Goal: Transaction & Acquisition: Purchase product/service

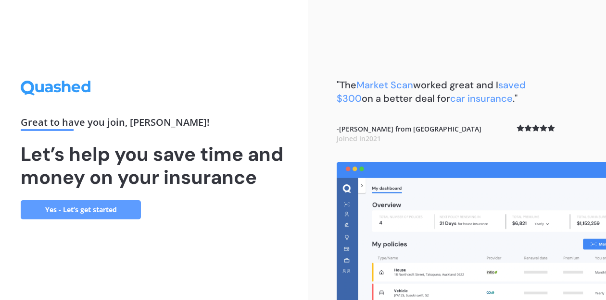
click at [113, 210] on link "Yes - Let’s get started" at bounding box center [81, 209] width 120 height 19
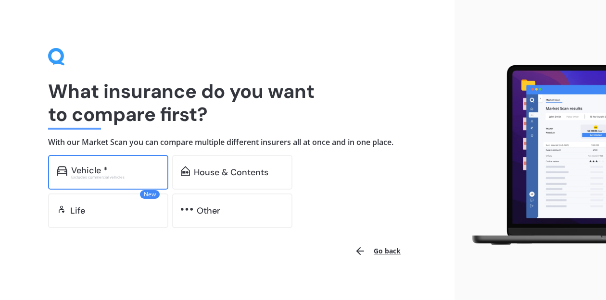
click at [112, 180] on div "Vehicle * Excludes commercial vehicles" at bounding box center [108, 172] width 120 height 35
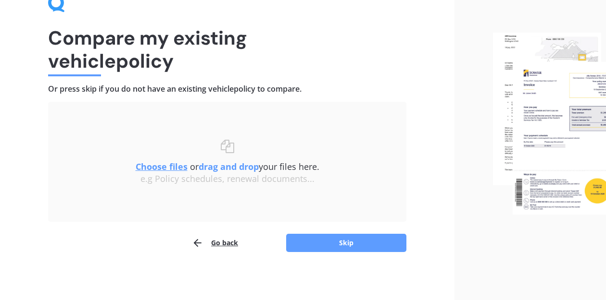
scroll to position [53, 0]
click at [317, 244] on button "Skip" at bounding box center [346, 244] width 120 height 18
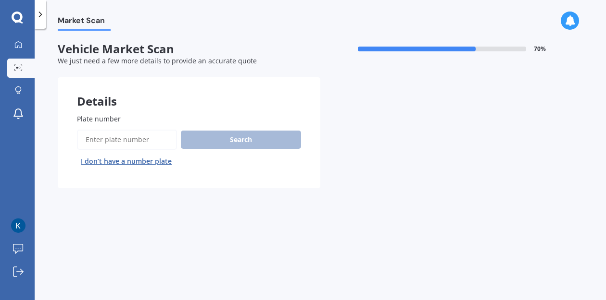
click at [112, 139] on input "Plate number" at bounding box center [127, 140] width 100 height 20
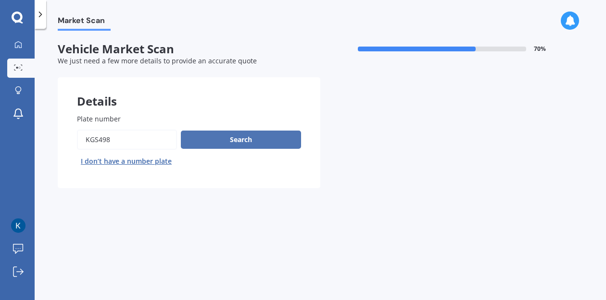
type input "KGS498"
click at [236, 136] on button "Search" at bounding box center [241, 140] width 120 height 18
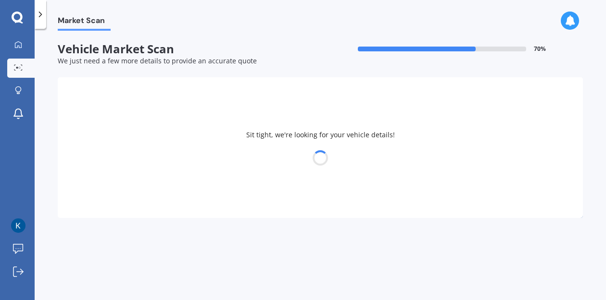
select select "HONDA"
select select "HR-V"
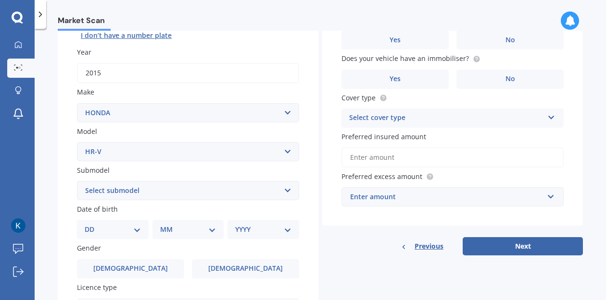
scroll to position [129, 0]
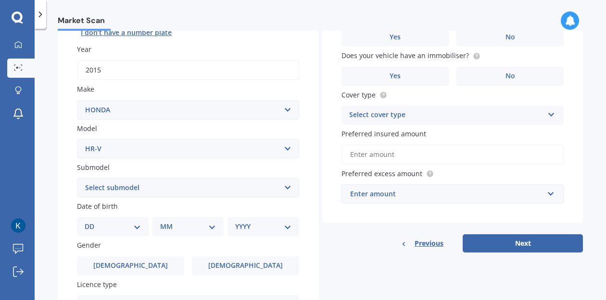
select select "05"
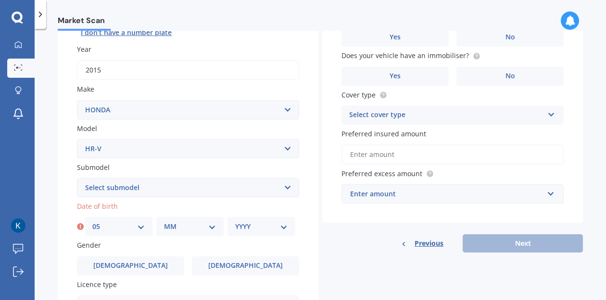
select select "07"
select select "2000"
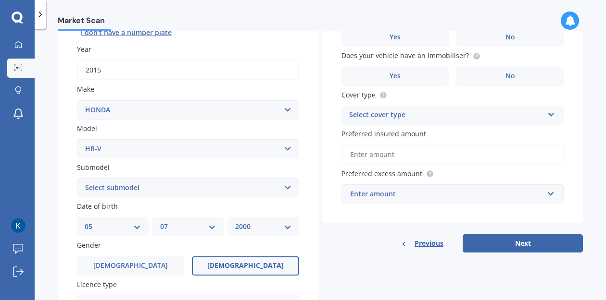
click at [242, 264] on span "[DEMOGRAPHIC_DATA]" at bounding box center [245, 266] width 76 height 8
click at [0, 0] on input "[DEMOGRAPHIC_DATA]" at bounding box center [0, 0] width 0 height 0
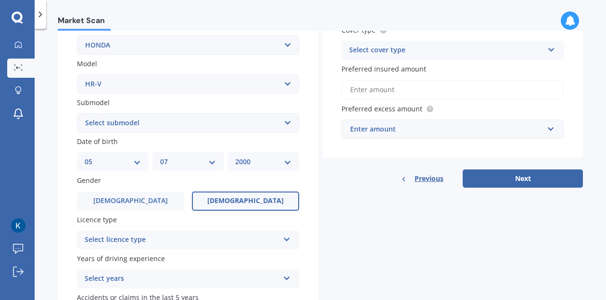
scroll to position [200, 0]
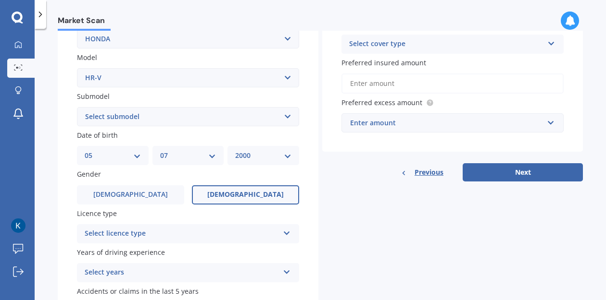
click at [283, 230] on icon at bounding box center [287, 231] width 8 height 7
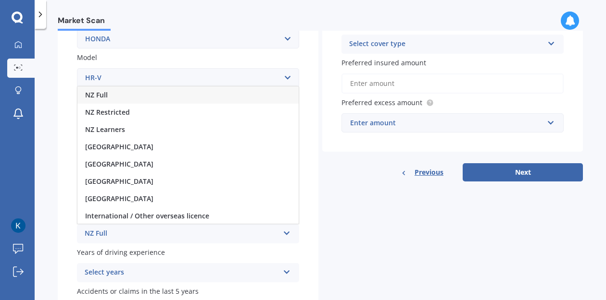
click at [250, 231] on div "NZ Full" at bounding box center [182, 234] width 194 height 12
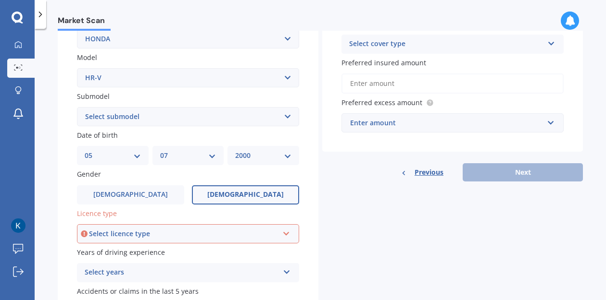
click at [282, 229] on icon at bounding box center [286, 232] width 8 height 7
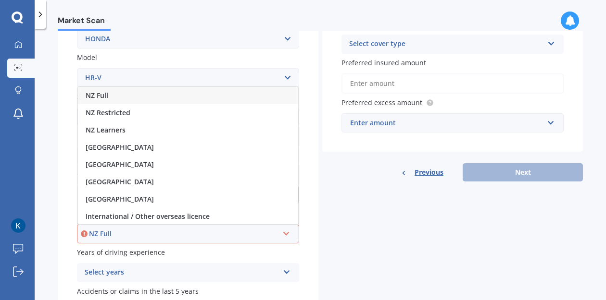
click at [243, 91] on div "NZ Full" at bounding box center [188, 95] width 220 height 17
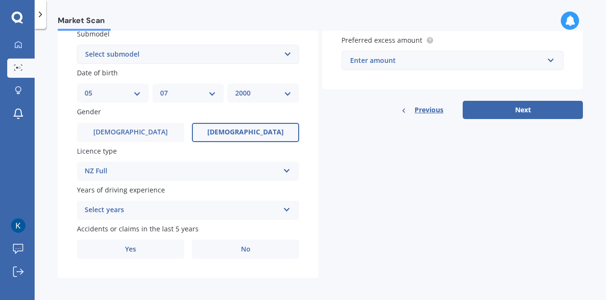
scroll to position [262, 0]
click at [285, 207] on icon at bounding box center [287, 208] width 8 height 7
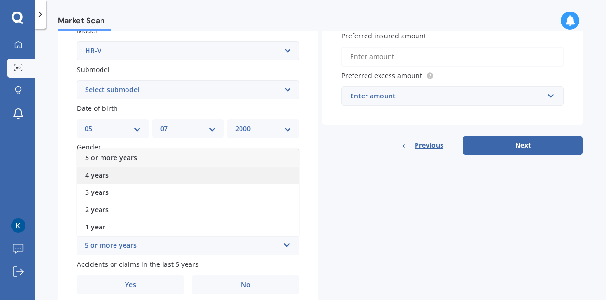
scroll to position [0, 0]
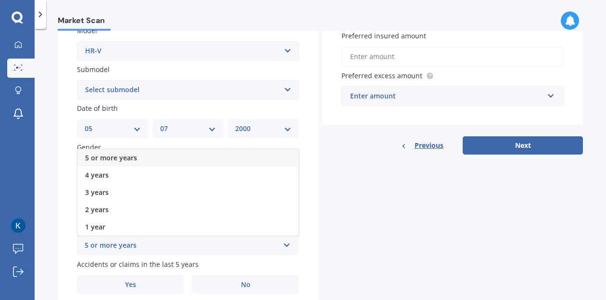
click at [279, 152] on div "5 or more years" at bounding box center [187, 157] width 221 height 17
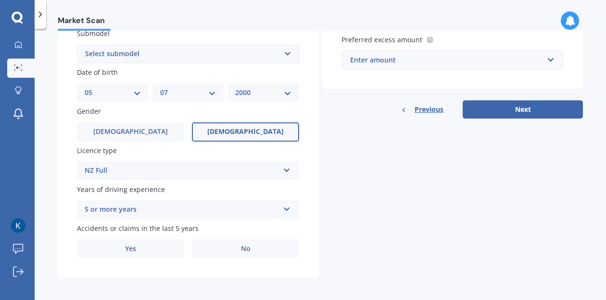
scroll to position [262, 0]
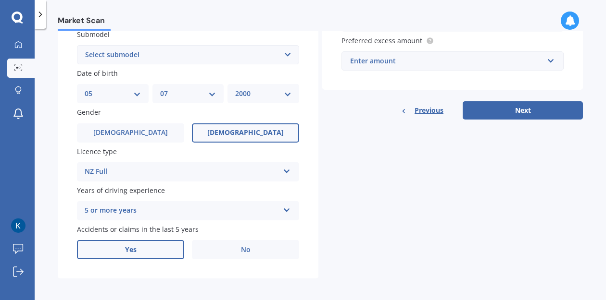
click at [159, 243] on label "Yes" at bounding box center [130, 249] width 107 height 19
click at [0, 0] on input "Yes" at bounding box center [0, 0] width 0 height 0
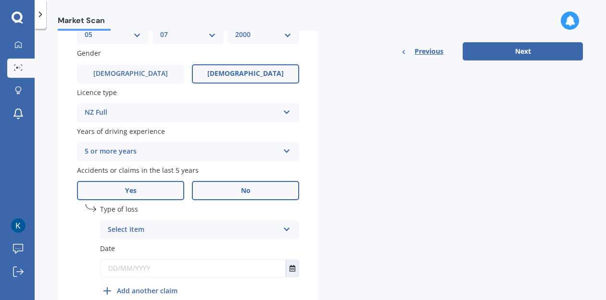
scroll to position [337, 0]
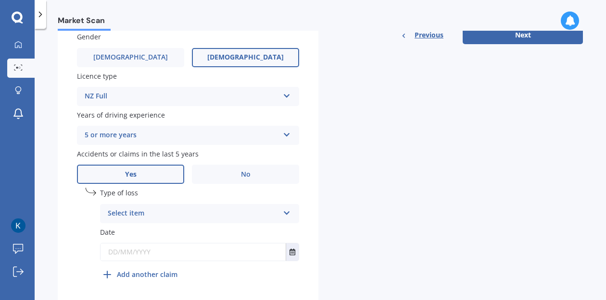
click at [283, 210] on icon at bounding box center [287, 211] width 8 height 7
click at [268, 227] on div "At fault accident" at bounding box center [199, 232] width 198 height 17
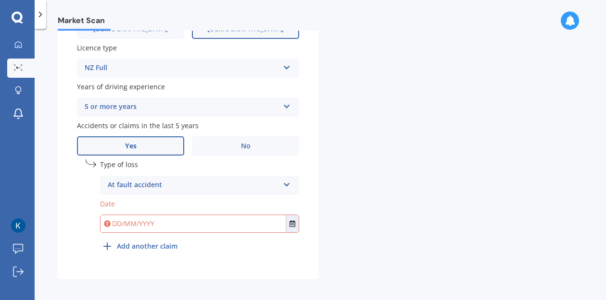
scroll to position [365, 0]
click at [198, 221] on input "text" at bounding box center [192, 224] width 185 height 17
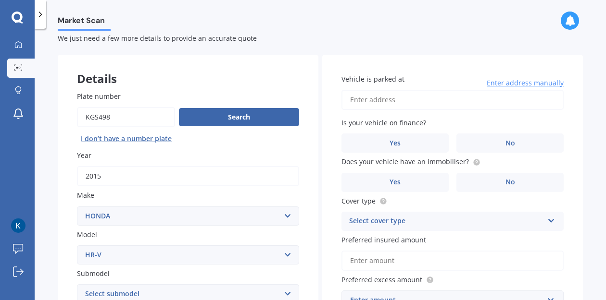
scroll to position [24, 0]
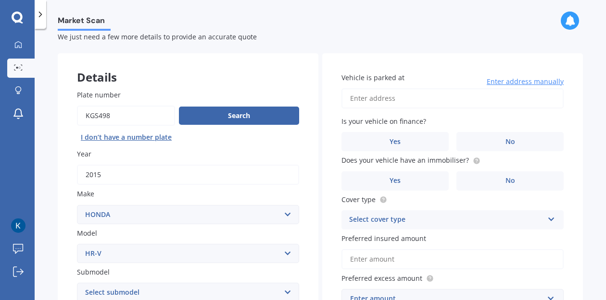
type input "[DATE]"
type input "[STREET_ADDRESS]"
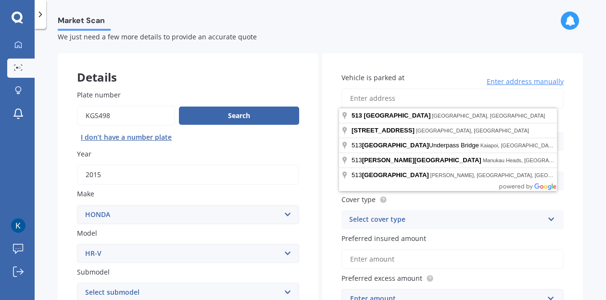
type input "[STREET_ADDRESS]"
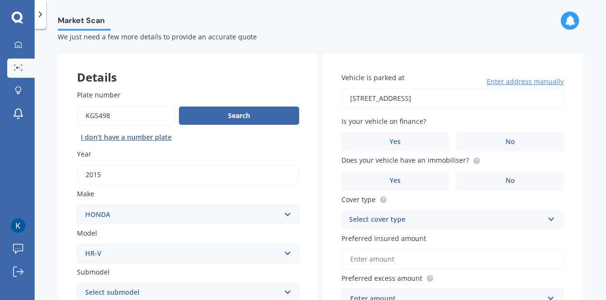
click at [426, 99] on input "[STREET_ADDRESS]" at bounding box center [452, 98] width 222 height 20
type input "[STREET_ADDRESS]"
click at [485, 138] on label "No" at bounding box center [509, 141] width 107 height 19
click at [0, 0] on input "No" at bounding box center [0, 0] width 0 height 0
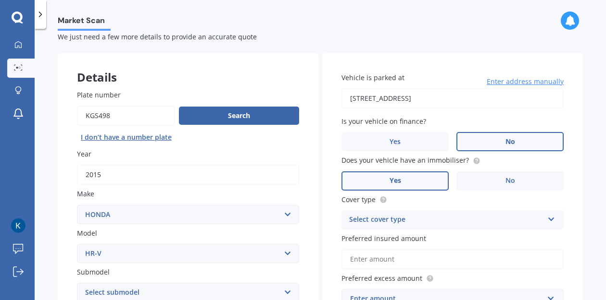
click at [394, 180] on span "Yes" at bounding box center [395, 181] width 12 height 8
click at [0, 0] on input "Yes" at bounding box center [0, 0] width 0 height 0
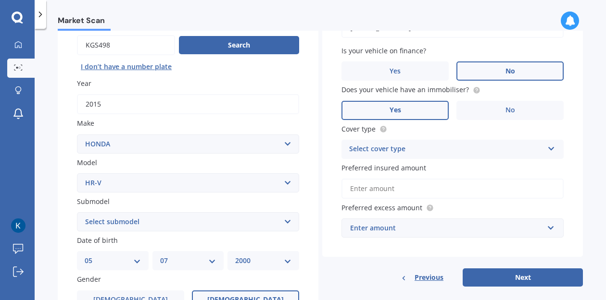
scroll to position [99, 0]
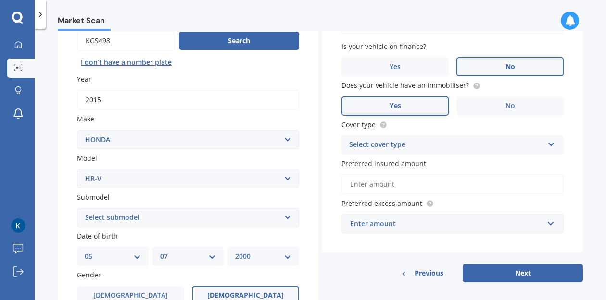
click at [548, 140] on icon at bounding box center [551, 142] width 8 height 7
click at [482, 163] on div "Comprehensive" at bounding box center [452, 163] width 221 height 17
click at [463, 187] on input "Preferred insured amount" at bounding box center [452, 184] width 222 height 20
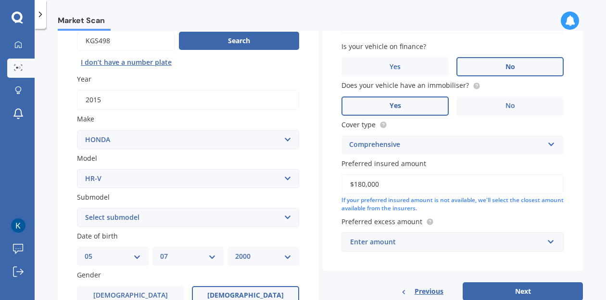
type input "$18,000"
click at [476, 237] on div "Enter amount" at bounding box center [446, 242] width 193 height 11
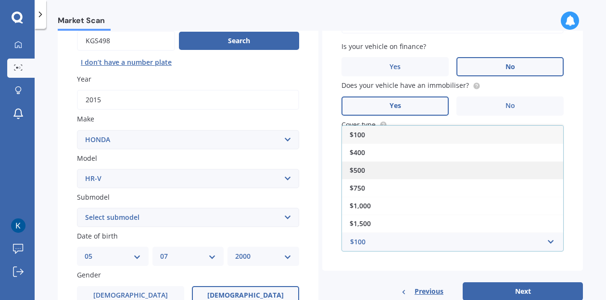
click at [419, 168] on div "$500" at bounding box center [452, 170] width 221 height 18
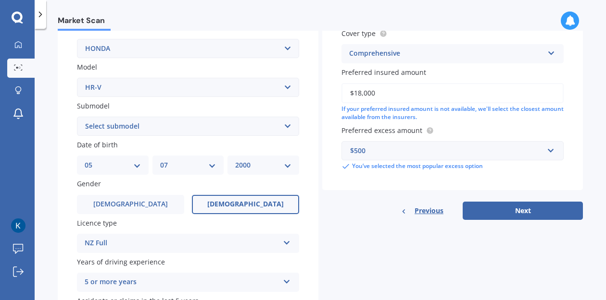
scroll to position [193, 0]
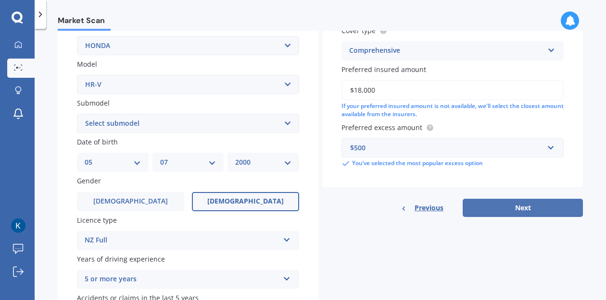
click at [521, 202] on button "Next" at bounding box center [522, 208] width 120 height 18
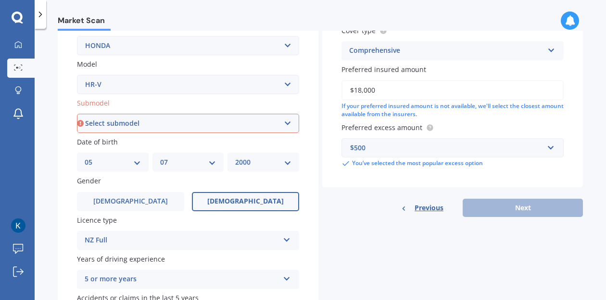
select select "SPORT"
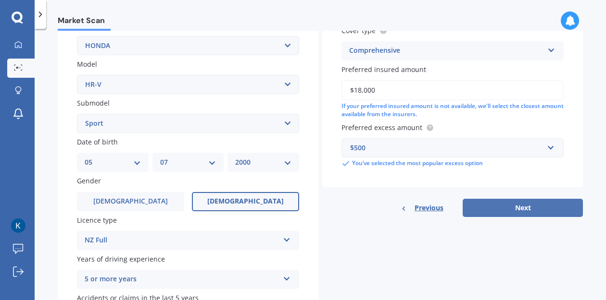
click at [520, 203] on button "Next" at bounding box center [522, 208] width 120 height 18
select select "05"
select select "07"
select select "2000"
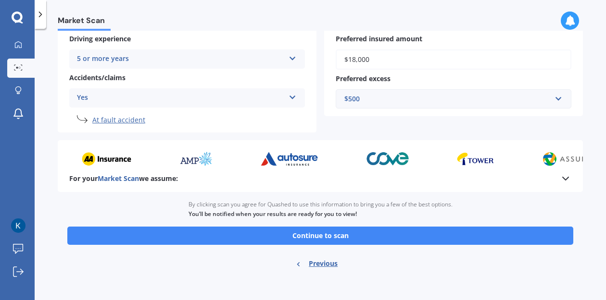
scroll to position [208, 0]
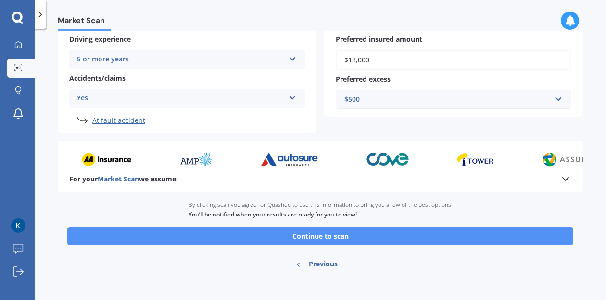
click at [325, 234] on button "Continue to scan" at bounding box center [320, 236] width 506 height 18
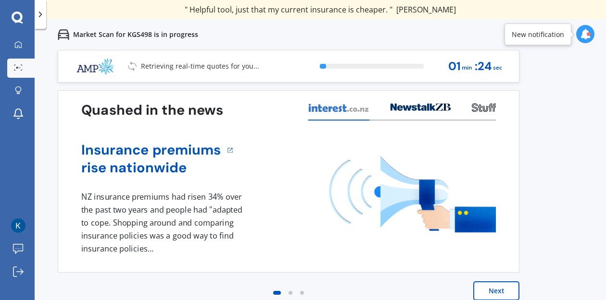
click at [495, 291] on button "Next" at bounding box center [496, 291] width 46 height 19
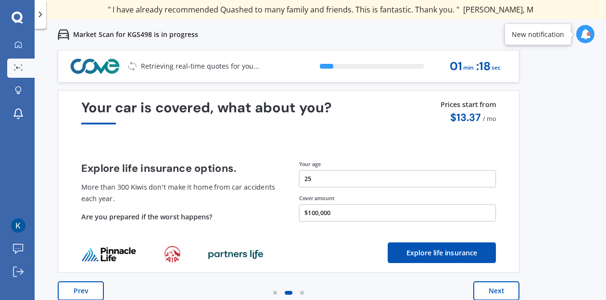
click at [492, 295] on button "Next" at bounding box center [496, 291] width 46 height 19
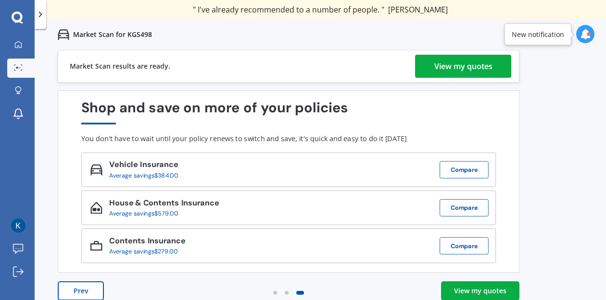
click at [478, 67] on div "View my quotes" at bounding box center [463, 66] width 58 height 23
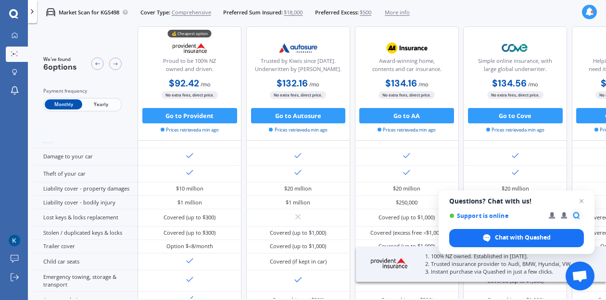
scroll to position [56, 0]
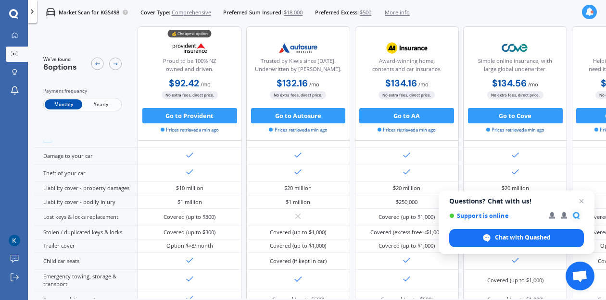
click at [108, 104] on span "Yearly" at bounding box center [100, 105] width 37 height 10
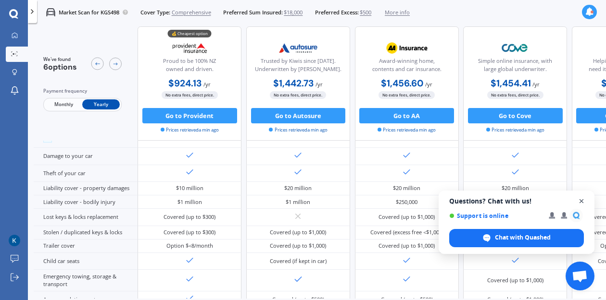
click at [579, 200] on span "Close chat" at bounding box center [581, 202] width 12 height 12
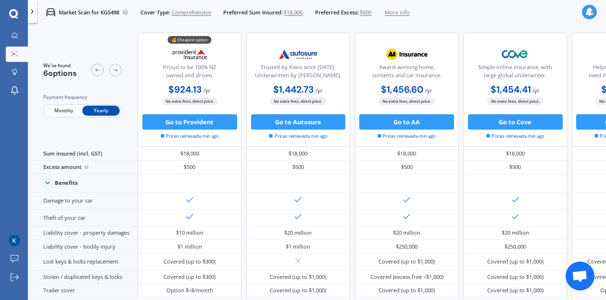
scroll to position [0, 0]
click at [208, 120] on button "Go to Provident" at bounding box center [189, 121] width 95 height 15
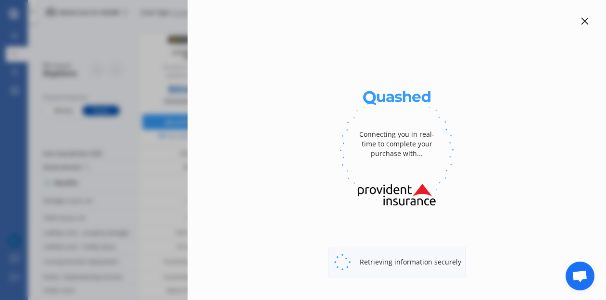
select select "full"
select select "[STREET_ADDRESS]"
select select "HONDA"
select select "HR-V"
select select "NO"
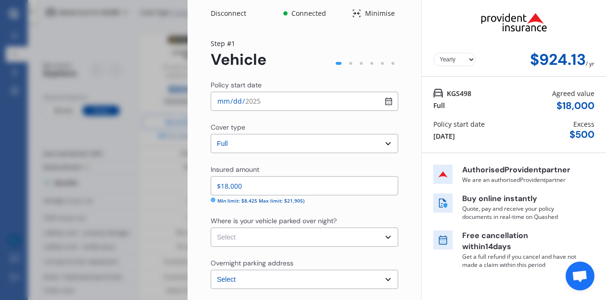
scroll to position [35, 0]
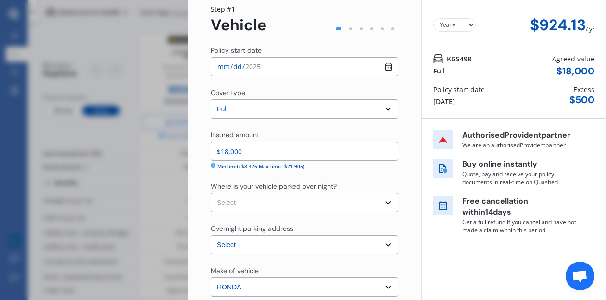
select select "OFF-STREET"
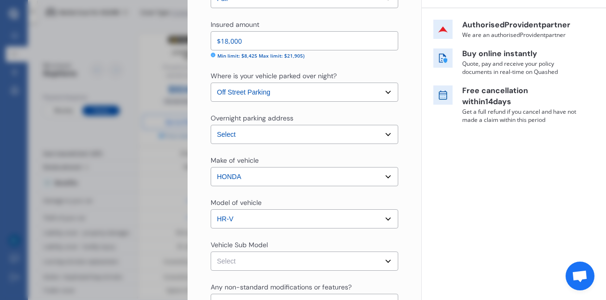
scroll to position [161, 0]
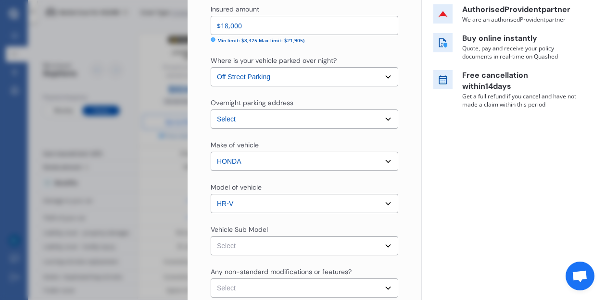
select select "NZVHOND2015AECR"
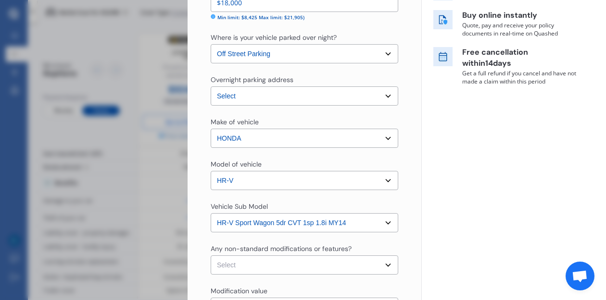
scroll to position [184, 0]
select select "none"
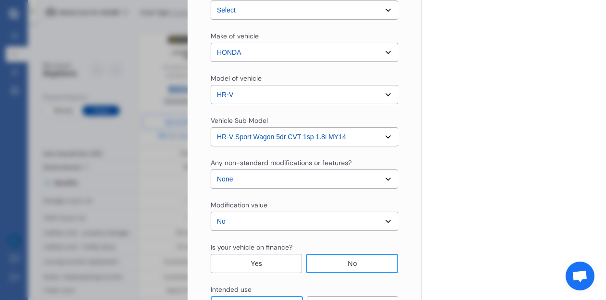
scroll to position [341, 0]
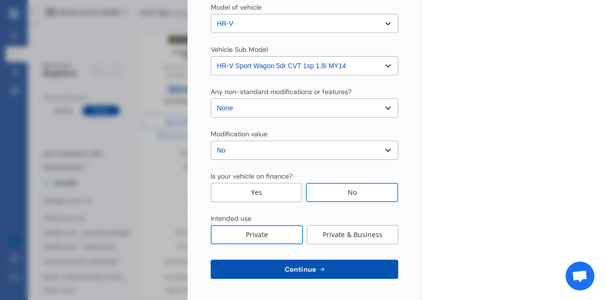
click at [333, 188] on div "No" at bounding box center [352, 192] width 92 height 19
click at [302, 267] on span "Continue" at bounding box center [300, 270] width 35 height 8
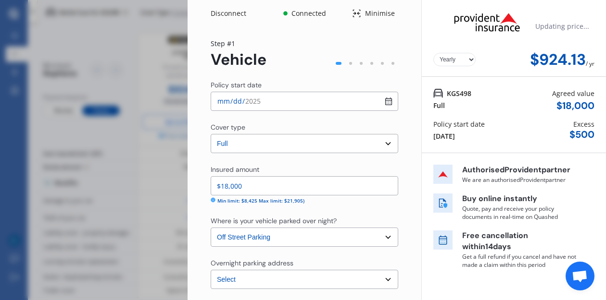
scroll to position [0, 0]
select select "05"
select select "07"
select select "2000"
select select "NZ_FULL"
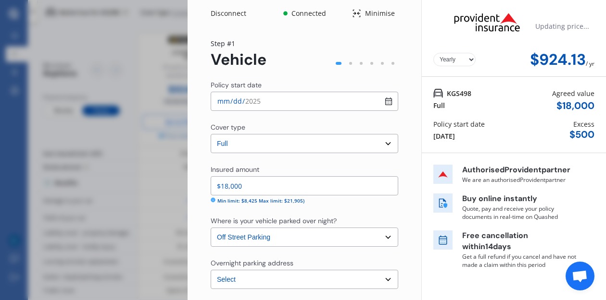
select select "1"
select select "25"
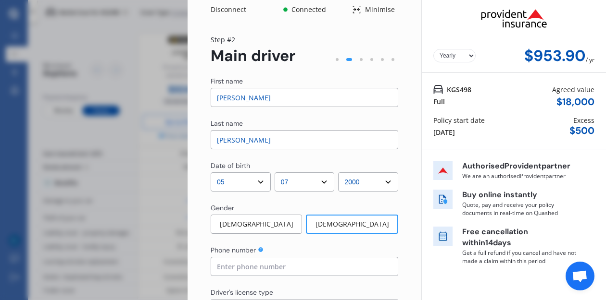
scroll to position [4, 0]
click at [283, 104] on input "[PERSON_NAME]" at bounding box center [303, 96] width 187 height 19
type input "K"
type input "i"
type input "Kiara"
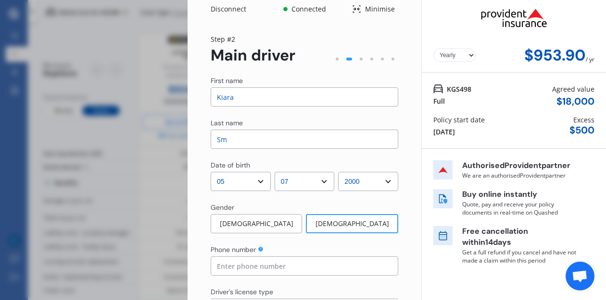
type input "S"
type input "A"
type input "O"
type input "[PERSON_NAME]"
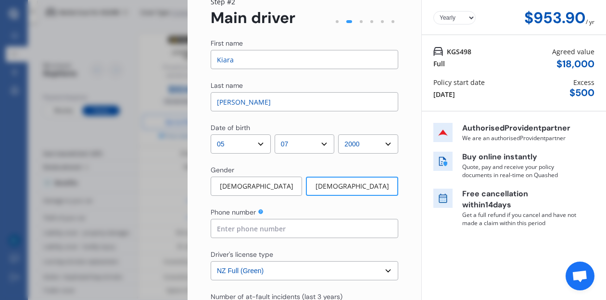
scroll to position [42, 0]
type input "0220230264"
click at [332, 250] on div "Driver's license type" at bounding box center [303, 255] width 187 height 12
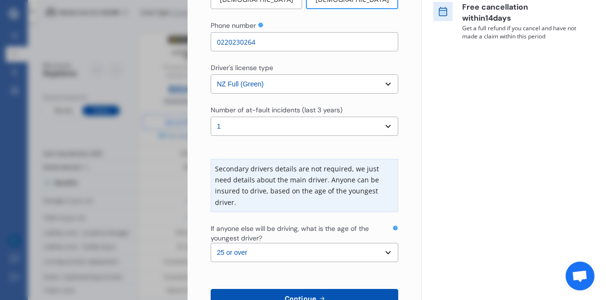
scroll to position [230, 0]
click at [336, 222] on div "First name [PERSON_NAME] Last name [PERSON_NAME] Date of birth DD 01 02 03 04 0…" at bounding box center [303, 93] width 187 height 484
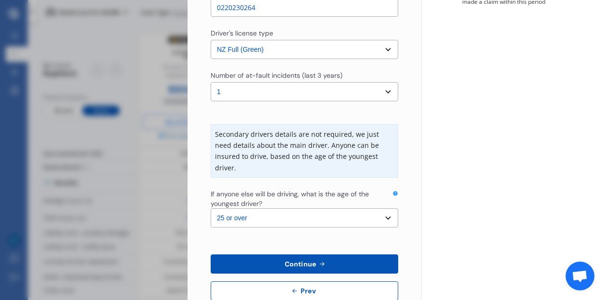
scroll to position [264, 0]
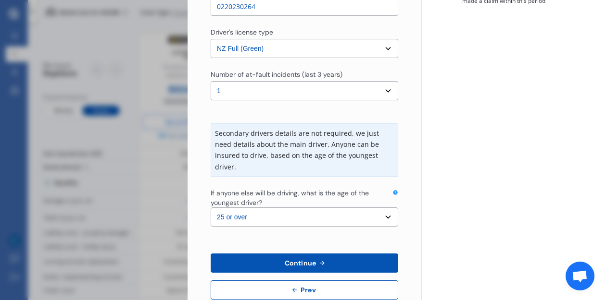
click at [321, 263] on icon at bounding box center [322, 264] width 8 height 8
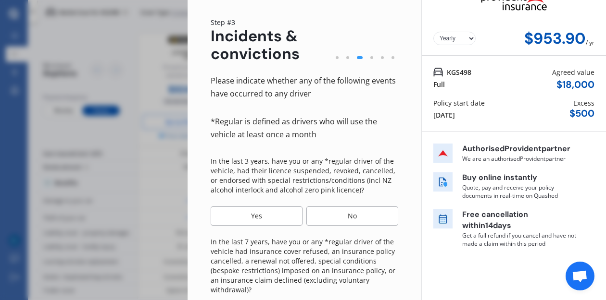
scroll to position [22, 0]
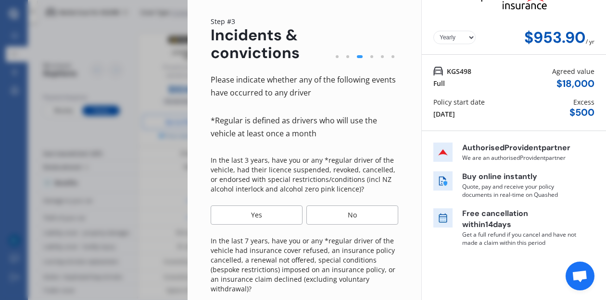
click at [320, 210] on div "No" at bounding box center [352, 215] width 92 height 19
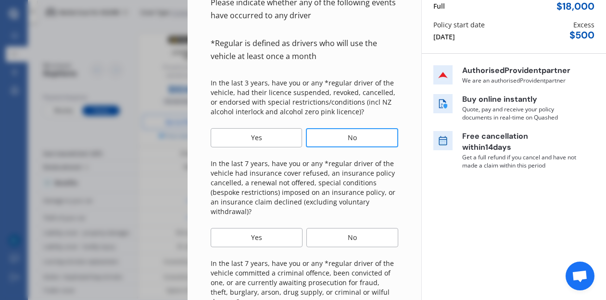
scroll to position [103, 0]
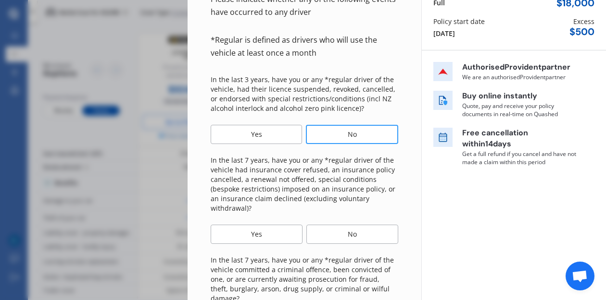
click at [322, 233] on div "No" at bounding box center [352, 234] width 92 height 19
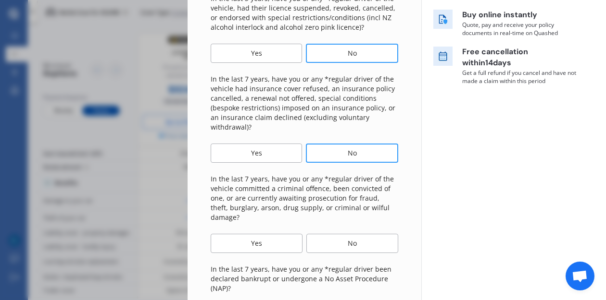
scroll to position [193, 0]
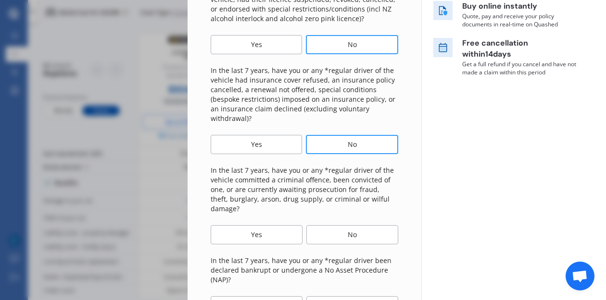
click at [341, 225] on div "No" at bounding box center [352, 234] width 92 height 19
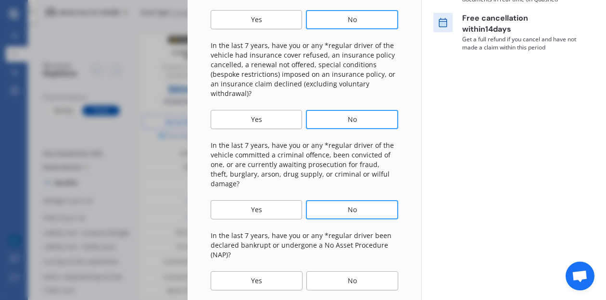
scroll to position [231, 0]
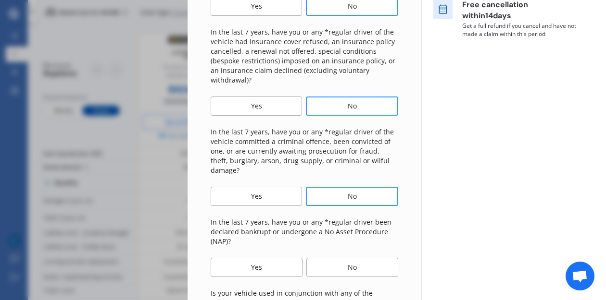
click at [337, 258] on div "No" at bounding box center [352, 267] width 92 height 19
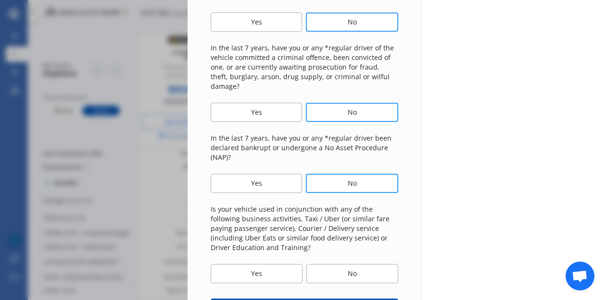
click at [336, 264] on div "No" at bounding box center [352, 273] width 92 height 19
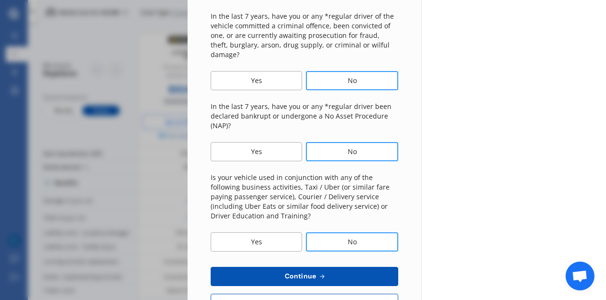
scroll to position [353, 0]
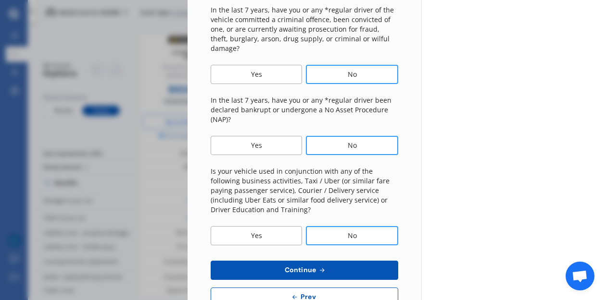
click at [335, 261] on button "Continue" at bounding box center [303, 270] width 187 height 19
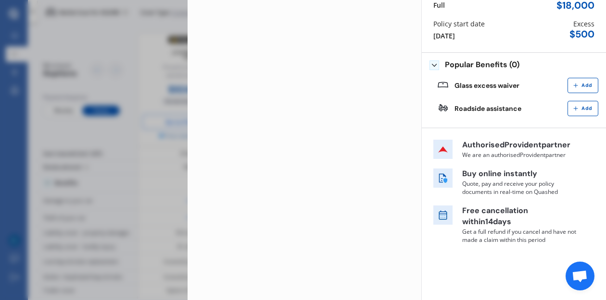
scroll to position [0, 0]
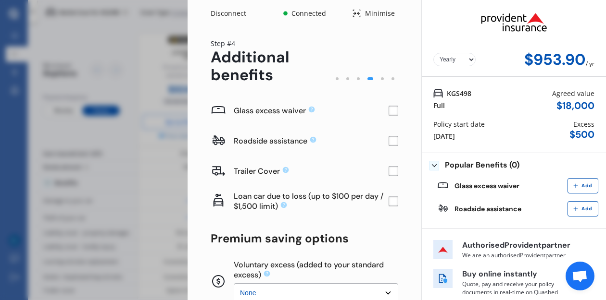
click at [393, 111] on rect at bounding box center [393, 110] width 9 height 9
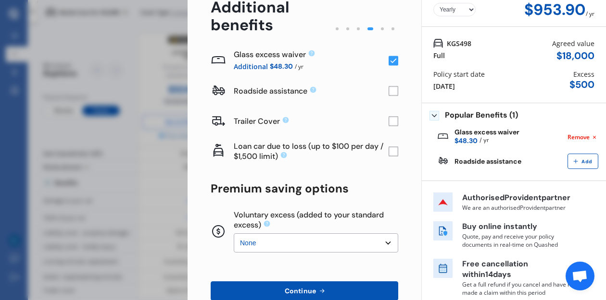
scroll to position [68, 0]
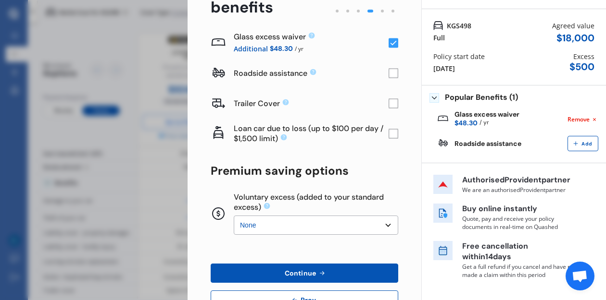
select select "1200"
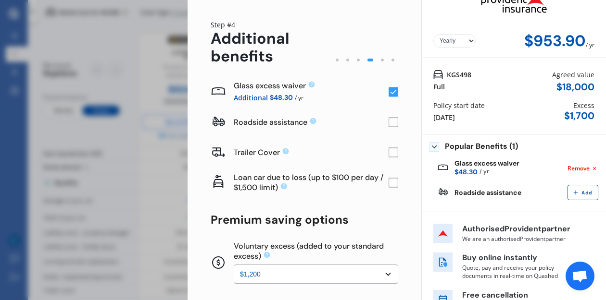
scroll to position [0, 0]
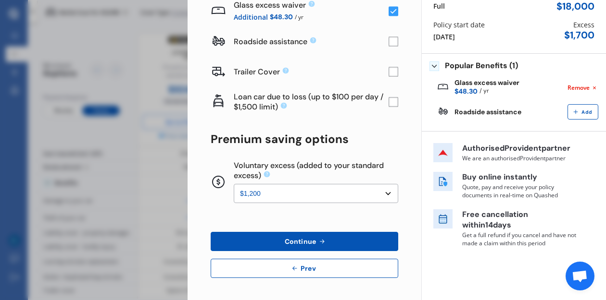
click at [342, 239] on button "Continue" at bounding box center [303, 241] width 187 height 19
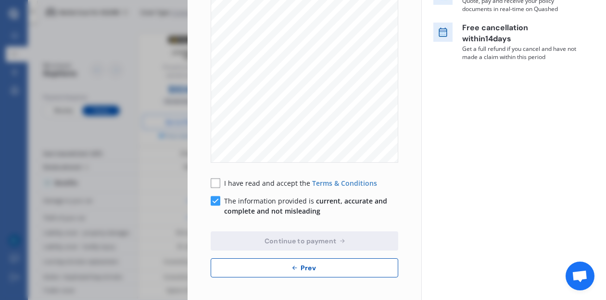
click at [213, 180] on rect at bounding box center [215, 184] width 10 height 10
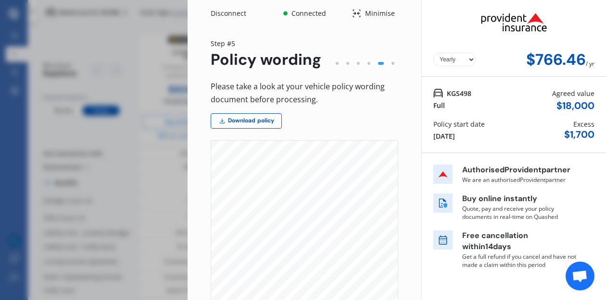
click at [347, 124] on div "Please take a look at your vehicle policy wording document before processing. D…" at bounding box center [303, 283] width 187 height 406
click at [391, 64] on div at bounding box center [392, 63] width 3 height 3
select select "Monthly"
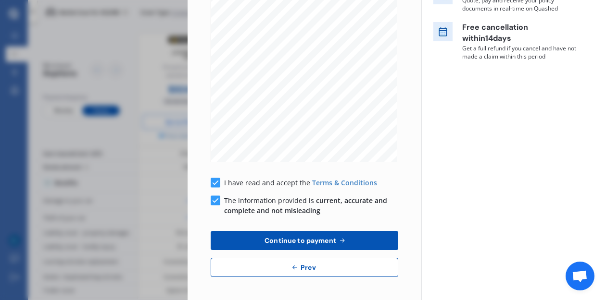
scroll to position [208, 0]
click at [325, 234] on button "Continue to payment" at bounding box center [303, 241] width 187 height 19
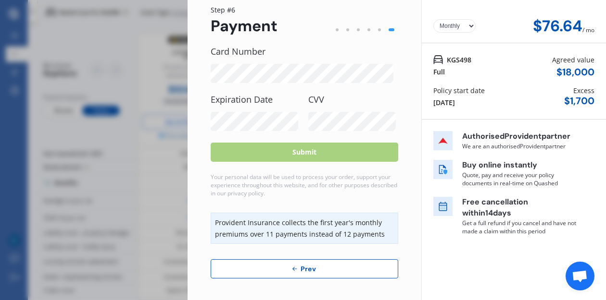
scroll to position [33, 0]
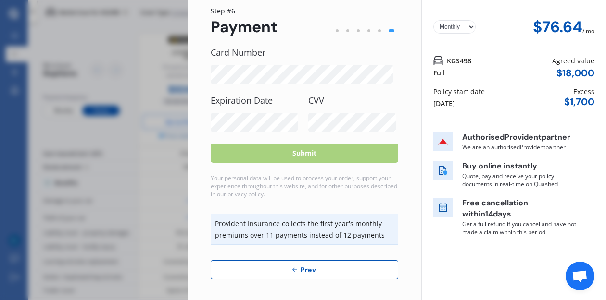
click at [269, 260] on button "Prev" at bounding box center [303, 269] width 187 height 19
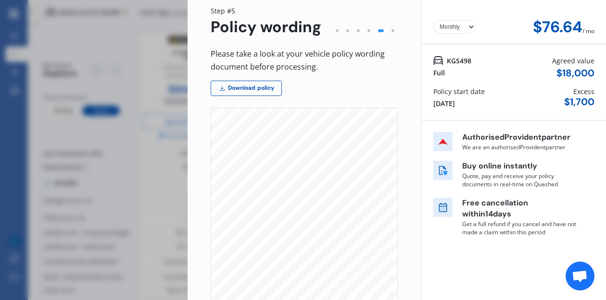
scroll to position [0, 0]
